Goal: Information Seeking & Learning: Learn about a topic

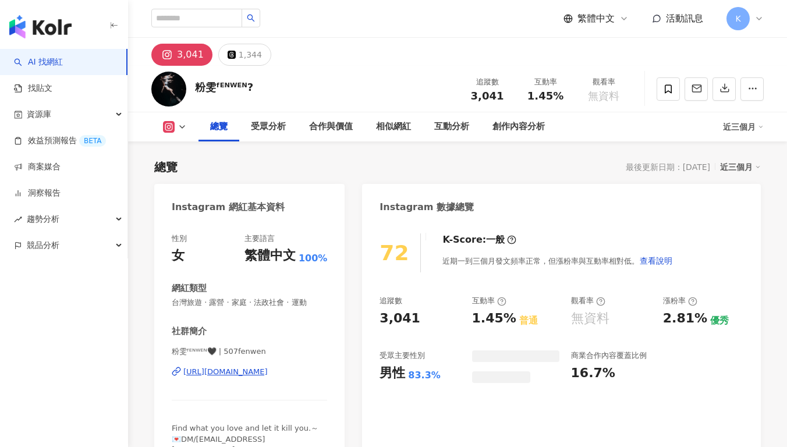
scroll to position [72, 0]
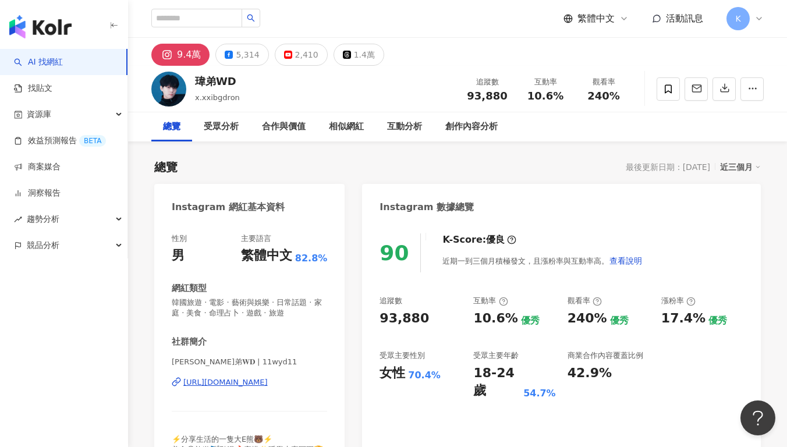
scroll to position [72, 0]
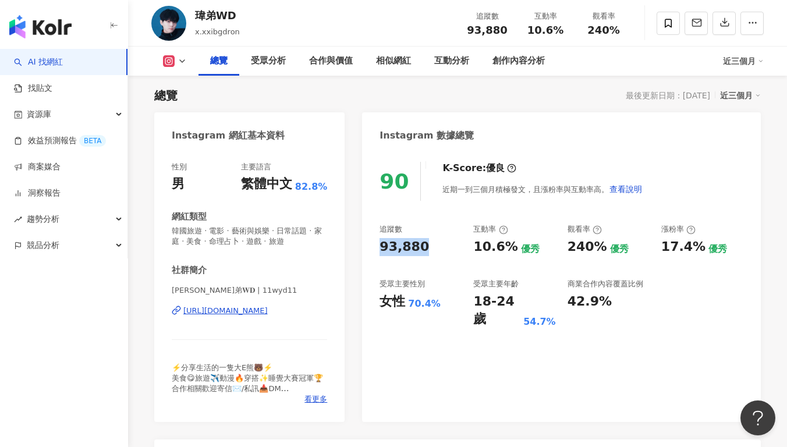
drag, startPoint x: 437, startPoint y: 250, endPoint x: 376, endPoint y: 250, distance: 61.1
click at [376, 250] on div "90 K-Score : 優良 近期一到三個月積極發文，且漲粉率與互動率高。 查看說明 追蹤數 93,880 互動率 10.6% 優秀 觀看率 240% 優秀…" at bounding box center [561, 286] width 399 height 272
copy div "93,880"
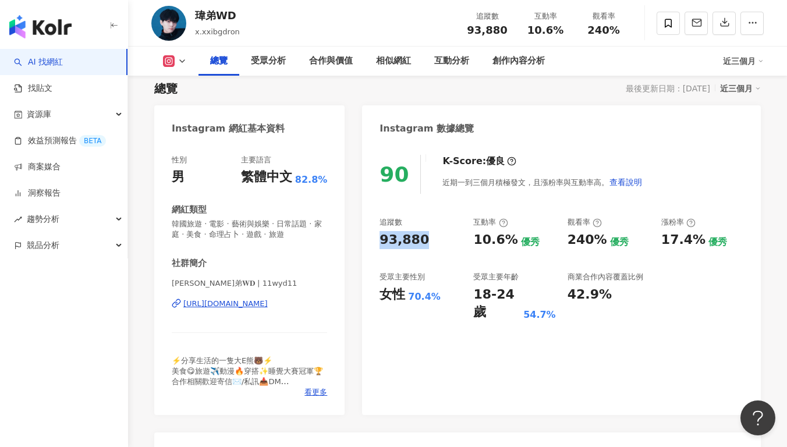
scroll to position [88, 0]
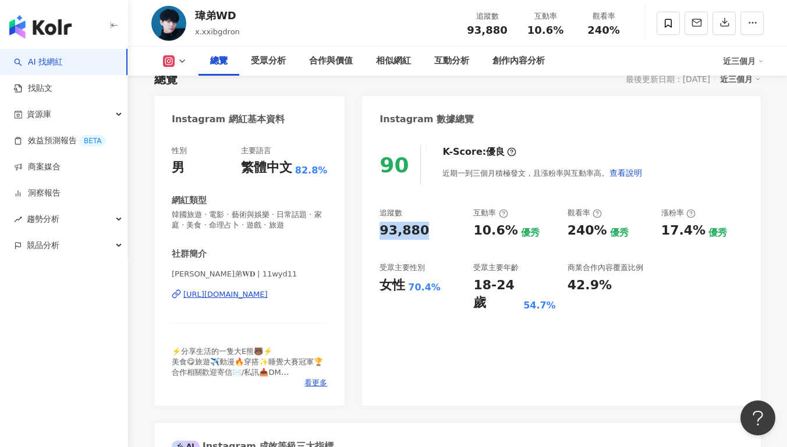
copy div "https://www.instagram.com/11wyd11/"
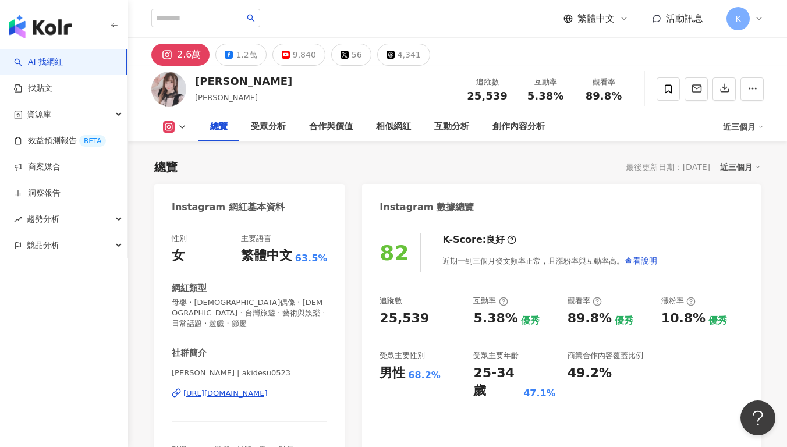
scroll to position [178, 0]
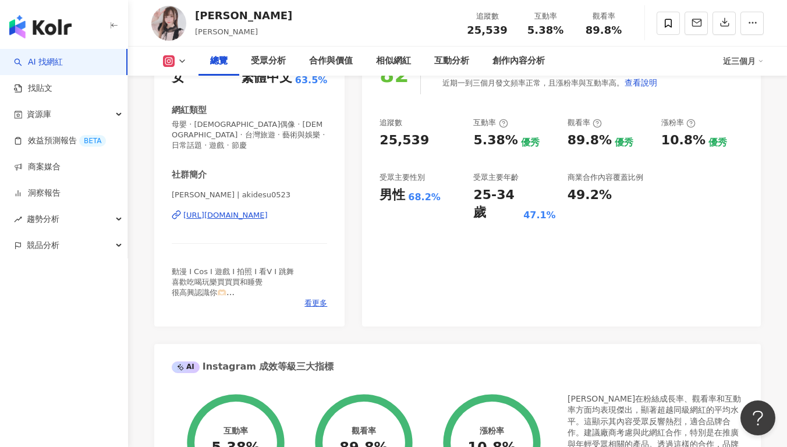
click at [509, 284] on div "82 K-Score : 良好 近期一到三個月發文頻率正常，且漲粉率與互動率高。 查看說明 追蹤數 25,539 互動率 5.38% 優秀 觀看率 89.8%…" at bounding box center [561, 185] width 399 height 283
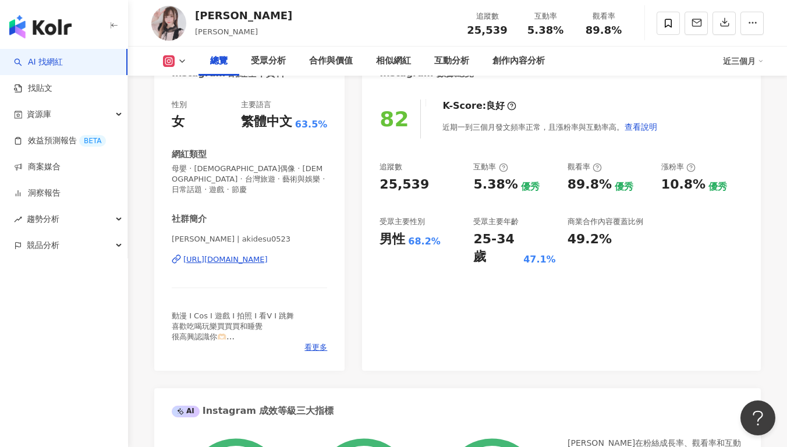
scroll to position [75, 0]
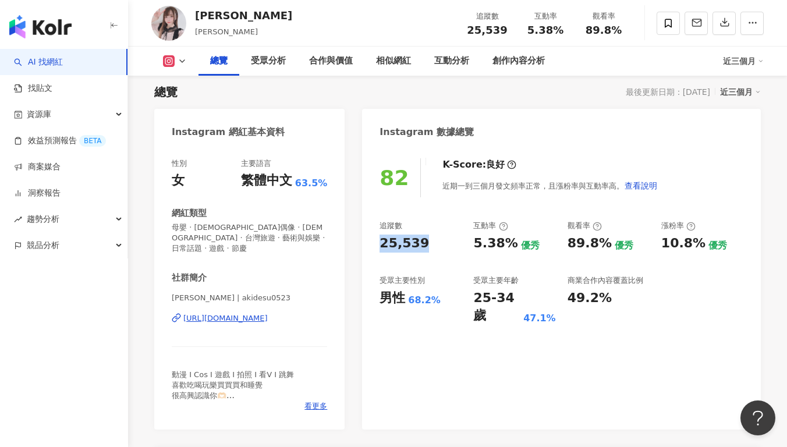
drag, startPoint x: 408, startPoint y: 242, endPoint x: 434, endPoint y: 242, distance: 25.6
click at [434, 242] on div "82 K-Score : 良好 近期一到三個月發文頻率正常，且漲粉率與互動率高。 查看說明 追蹤數 25,539 互動率 5.38% 優秀 觀看率 89.8%…" at bounding box center [561, 288] width 399 height 283
copy div "25,539"
